Goal: Navigation & Orientation: Find specific page/section

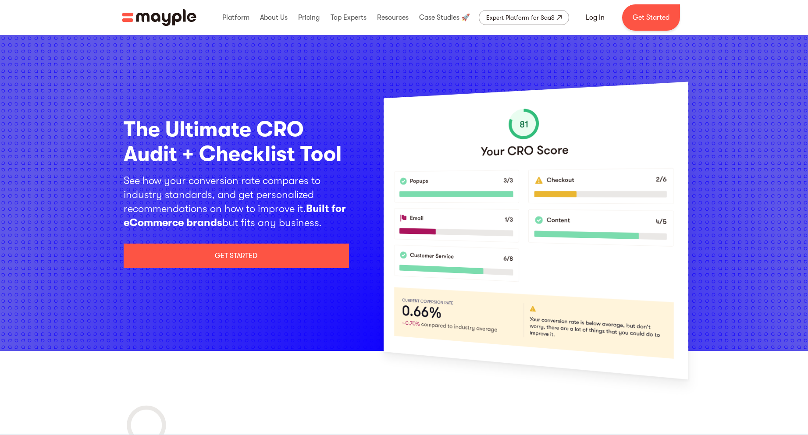
click at [513, 14] on div "Expert Platform for SaaS" at bounding box center [520, 17] width 68 height 11
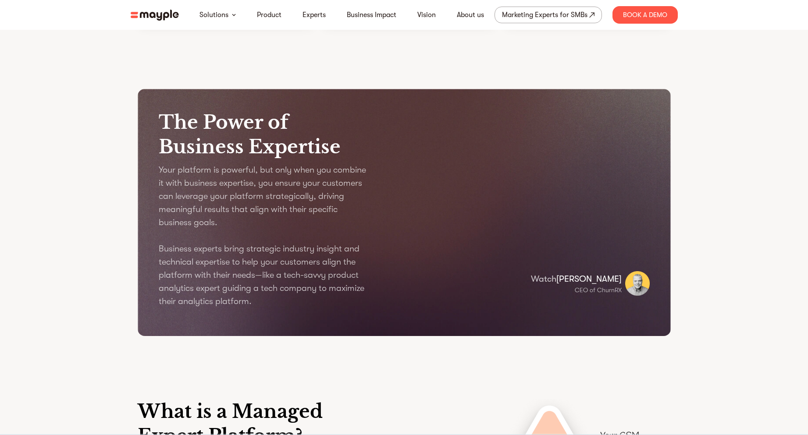
scroll to position [1026, 0]
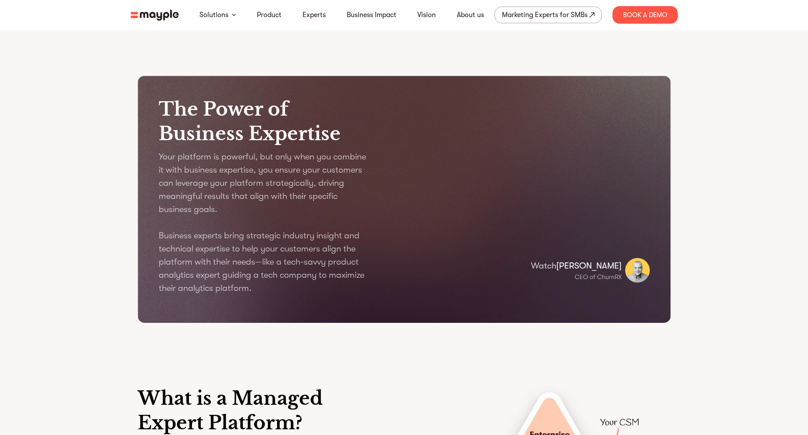
scroll to position [1026, 0]
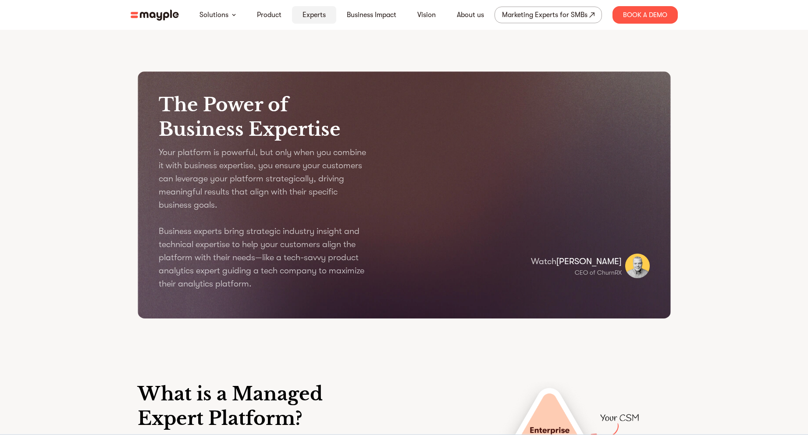
click at [307, 12] on link "Experts" at bounding box center [314, 15] width 23 height 11
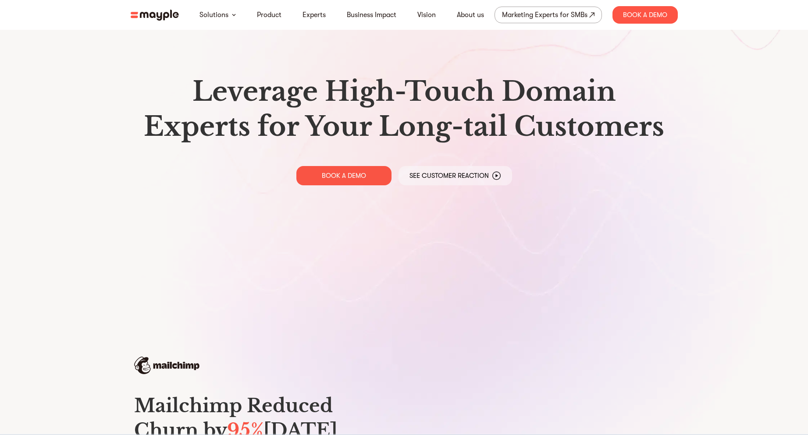
scroll to position [0, 0]
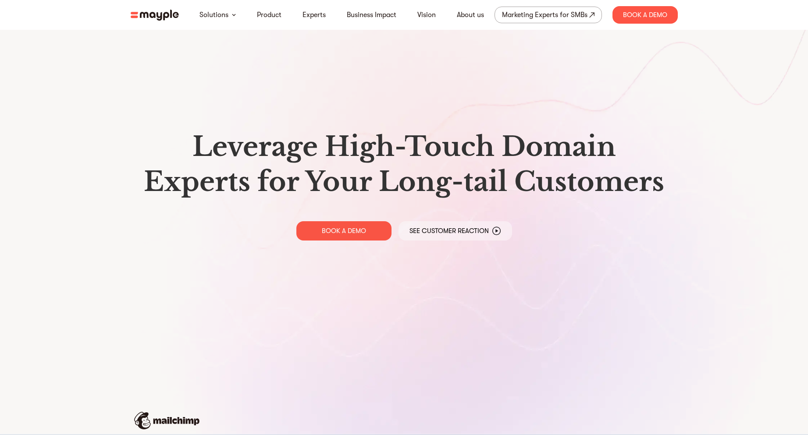
click at [159, 15] on img at bounding box center [155, 15] width 48 height 11
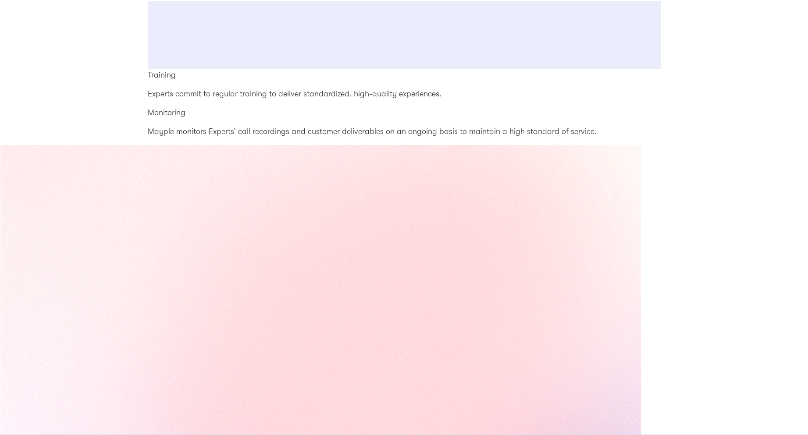
scroll to position [1754, 0]
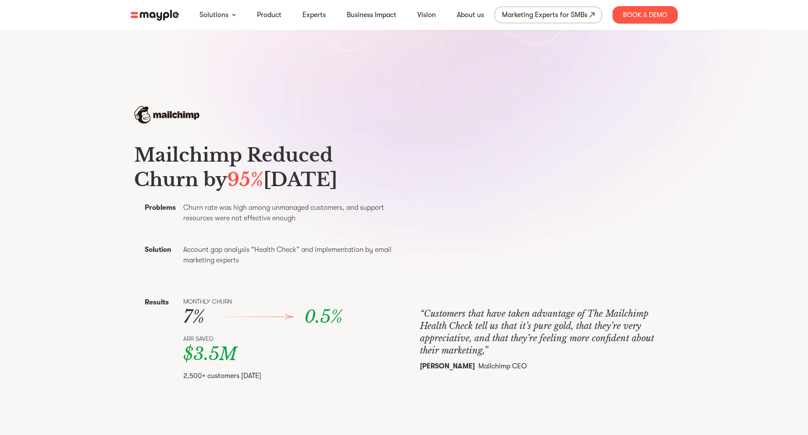
scroll to position [395, 0]
